Goal: Task Accomplishment & Management: Manage account settings

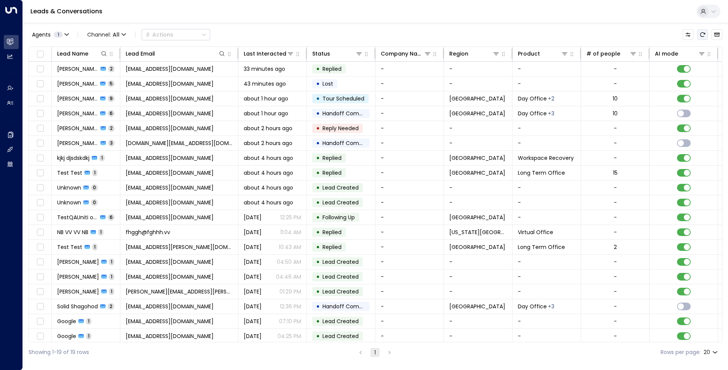
click at [708, 35] on button "Refresh" at bounding box center [702, 34] width 11 height 11
click at [703, 36] on icon "Refresh" at bounding box center [703, 35] width 6 height 6
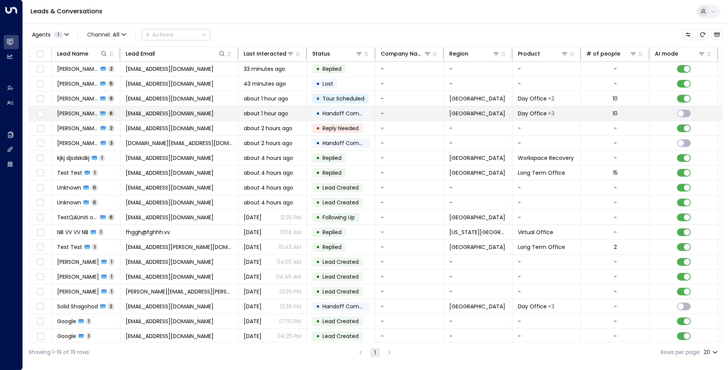
click at [199, 110] on span "[EMAIL_ADDRESS][DOMAIN_NAME]" at bounding box center [170, 114] width 88 height 8
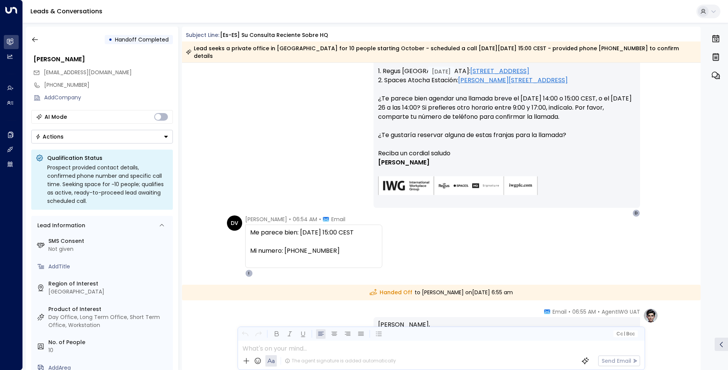
scroll to position [501, 0]
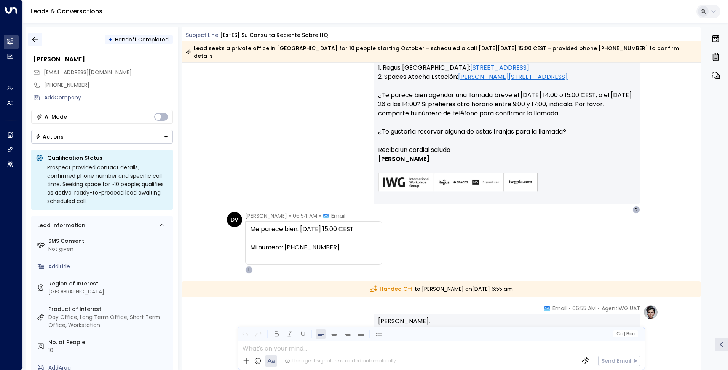
click at [35, 40] on icon "button" at bounding box center [35, 40] width 8 height 8
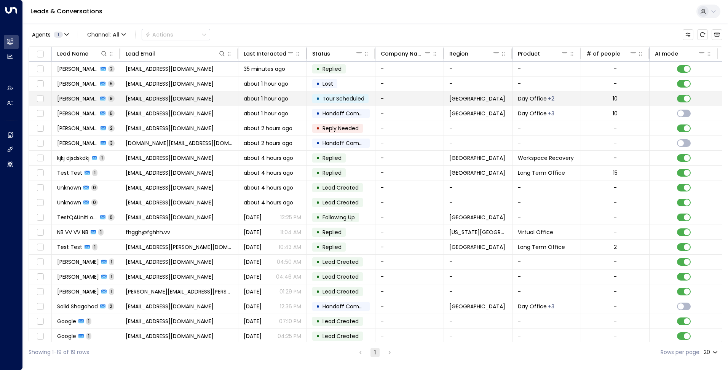
click at [350, 101] on span "Tour Scheduled" at bounding box center [344, 99] width 42 height 8
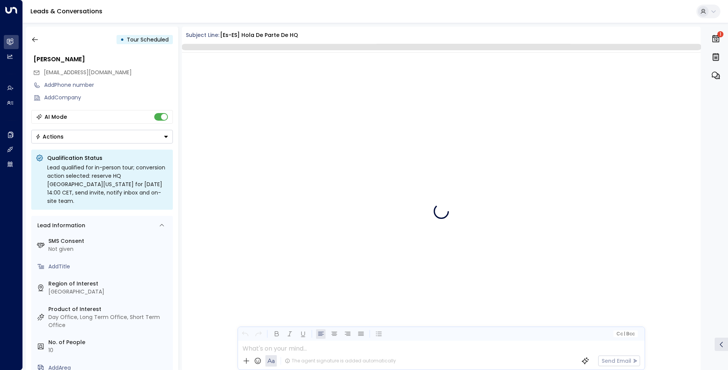
scroll to position [773, 0]
